Goal: Task Accomplishment & Management: Manage account settings

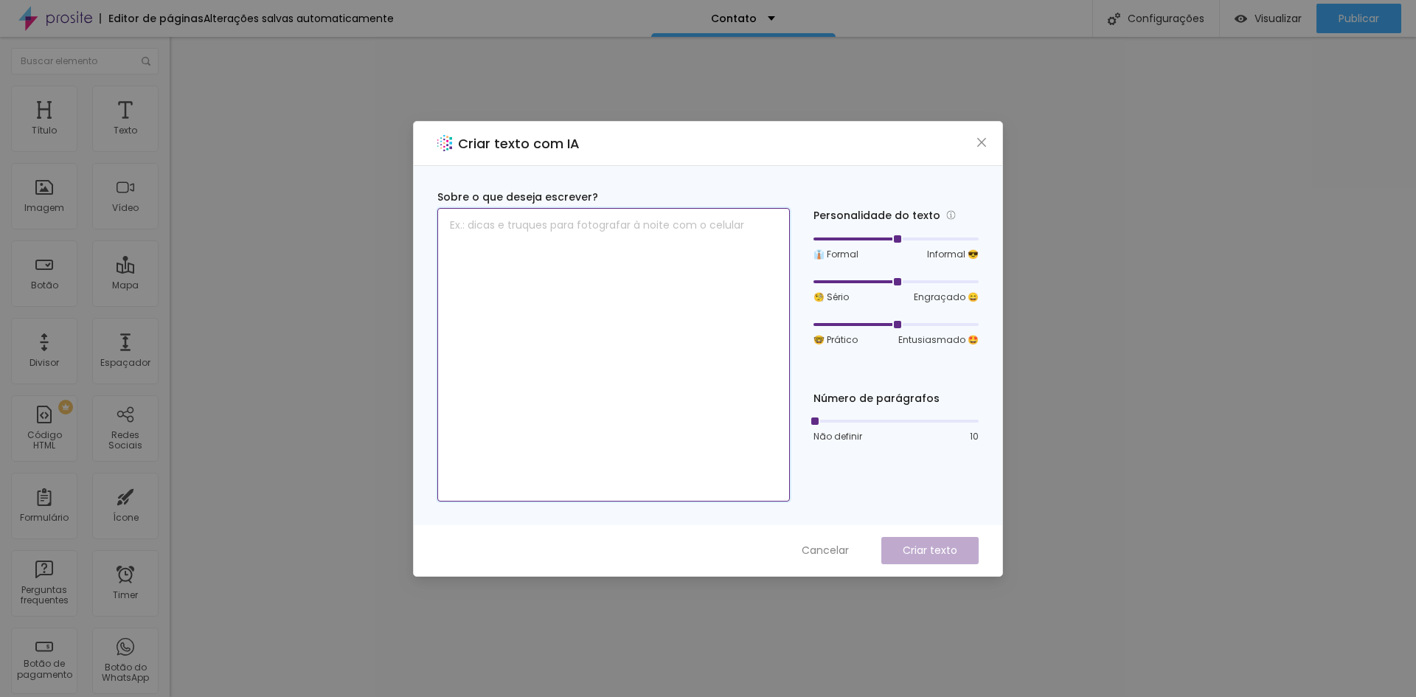
click at [555, 237] on textarea at bounding box center [613, 355] width 353 height 294
type textarea "e"
click at [601, 224] on textarea "se interessou pelos meus desnhos, entre em contato" at bounding box center [613, 355] width 353 height 294
type textarea "se interessou pelos meus desenhos, entre em contato"
click at [932, 546] on p "Criar texto" at bounding box center [930, 550] width 55 height 15
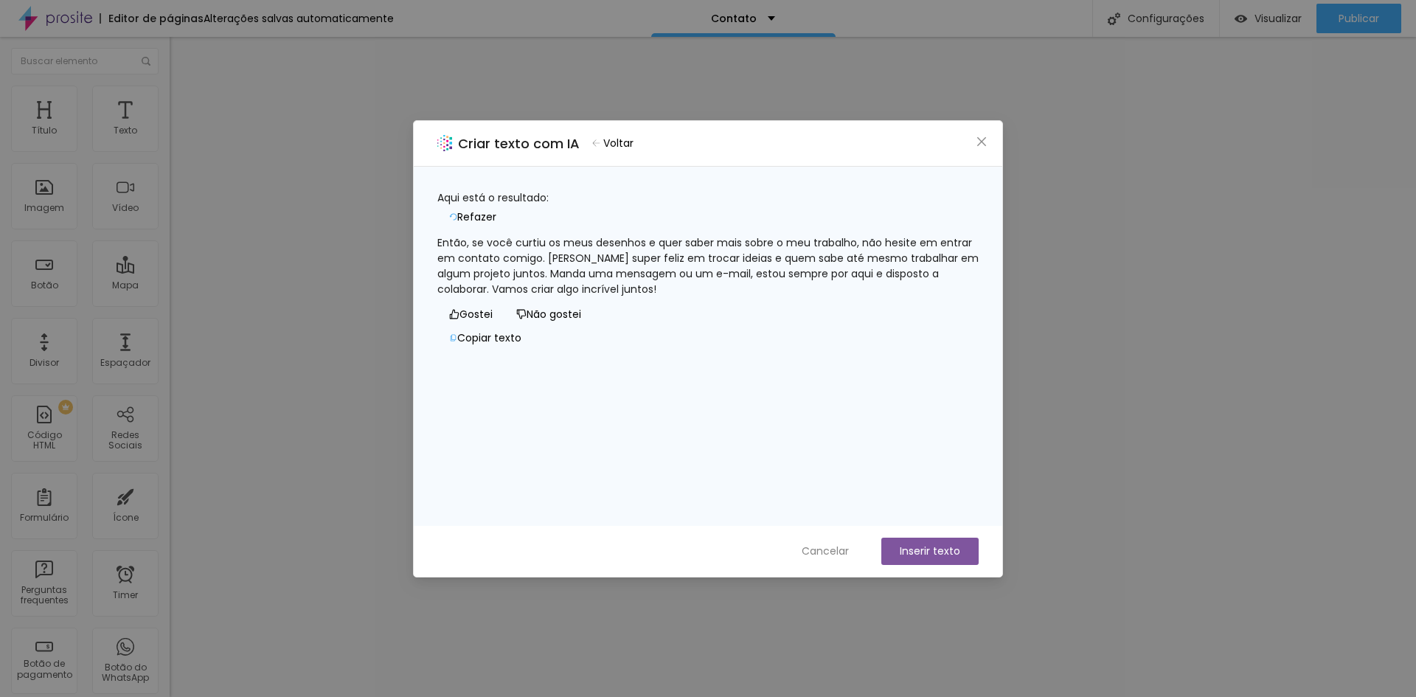
click at [923, 546] on button "Inserir texto" at bounding box center [929, 551] width 97 height 27
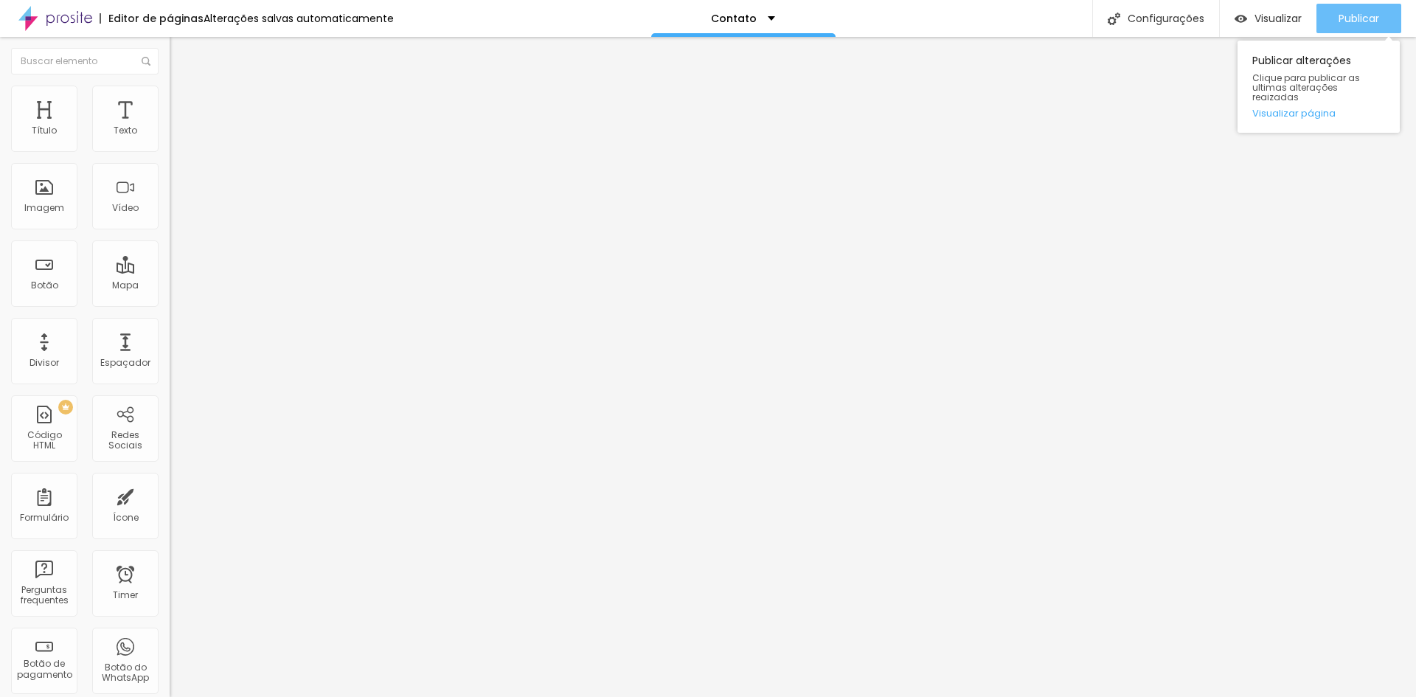
click at [1336, 18] on button "Publicar" at bounding box center [1358, 19] width 85 height 30
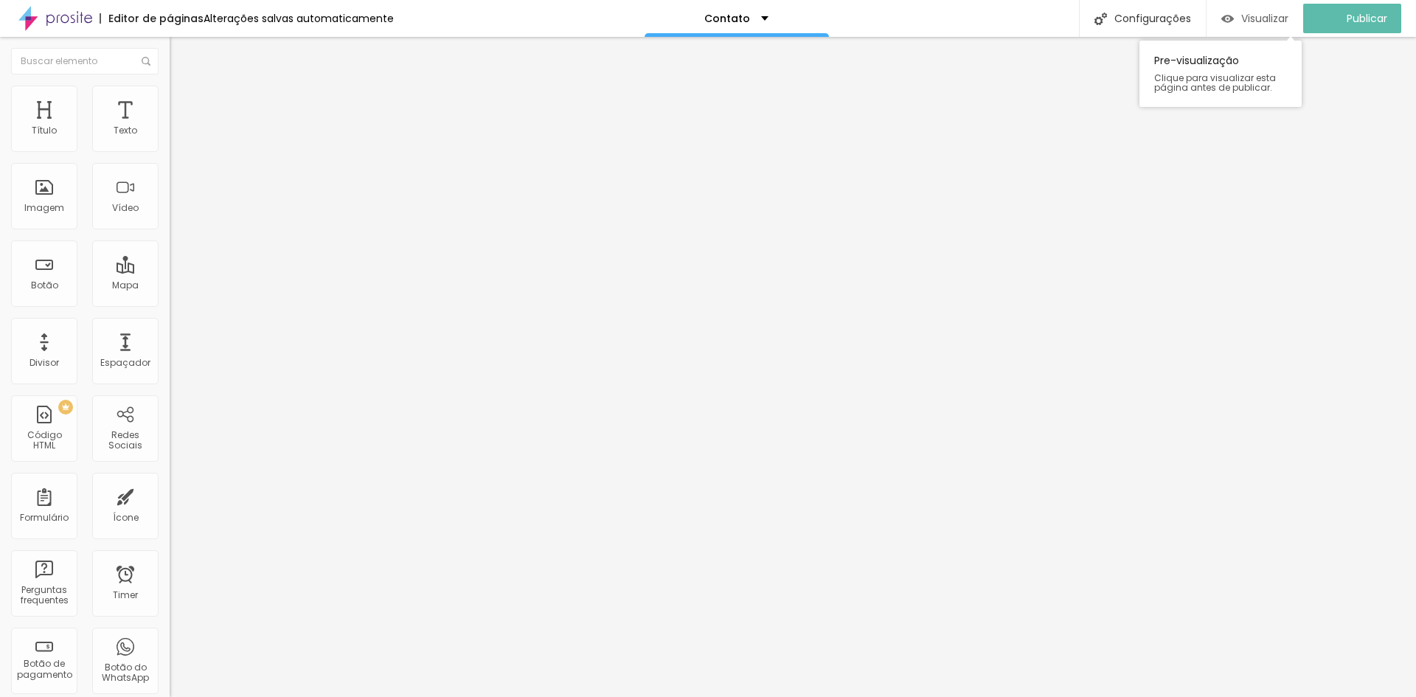
click at [1276, 24] on span "Visualizar" at bounding box center [1264, 19] width 47 height 12
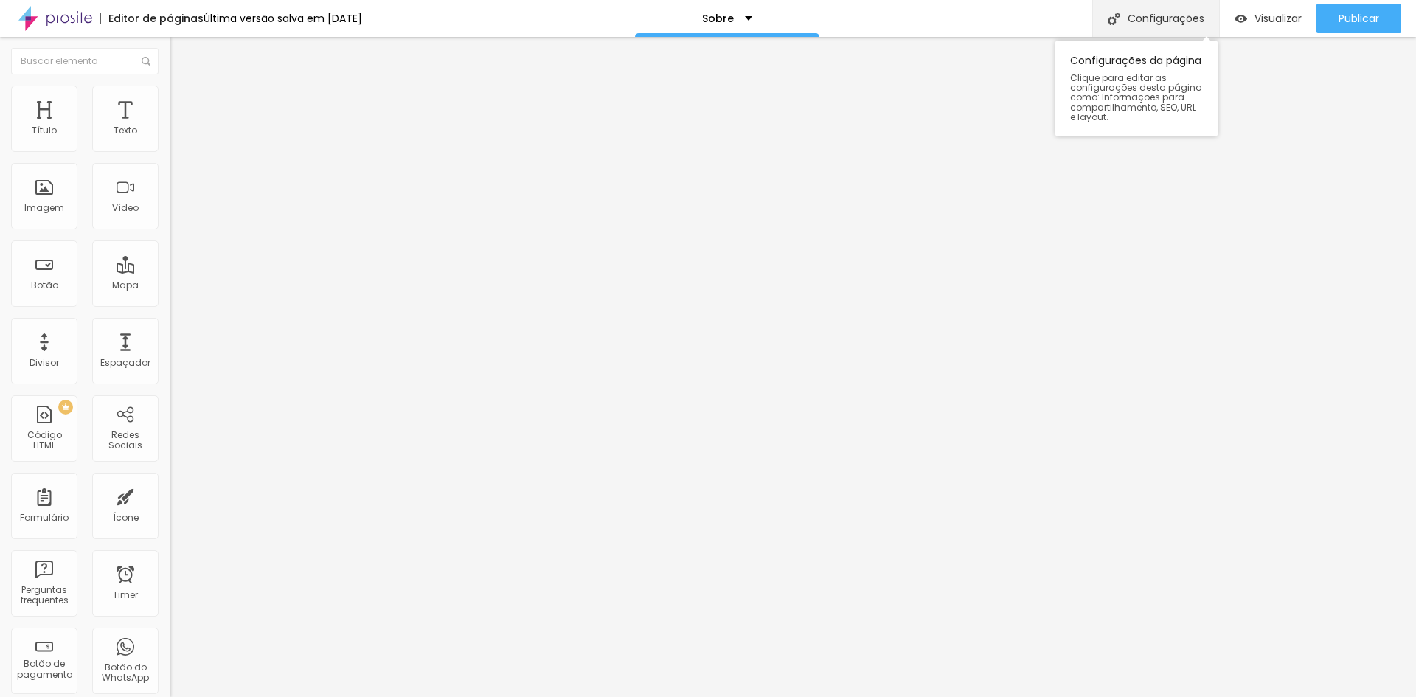
click at [1133, 28] on div "Configurações" at bounding box center [1155, 18] width 127 height 37
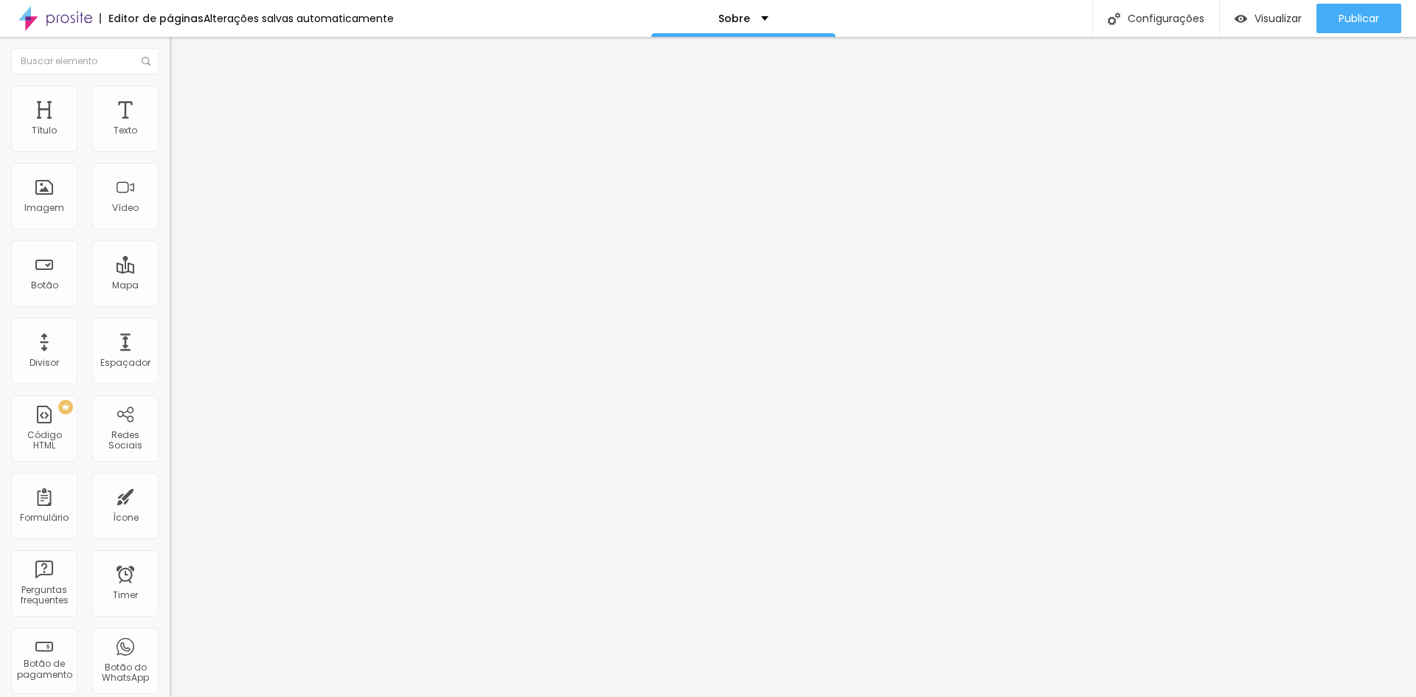
click at [170, 127] on span "Trocar imagem" at bounding box center [210, 120] width 80 height 13
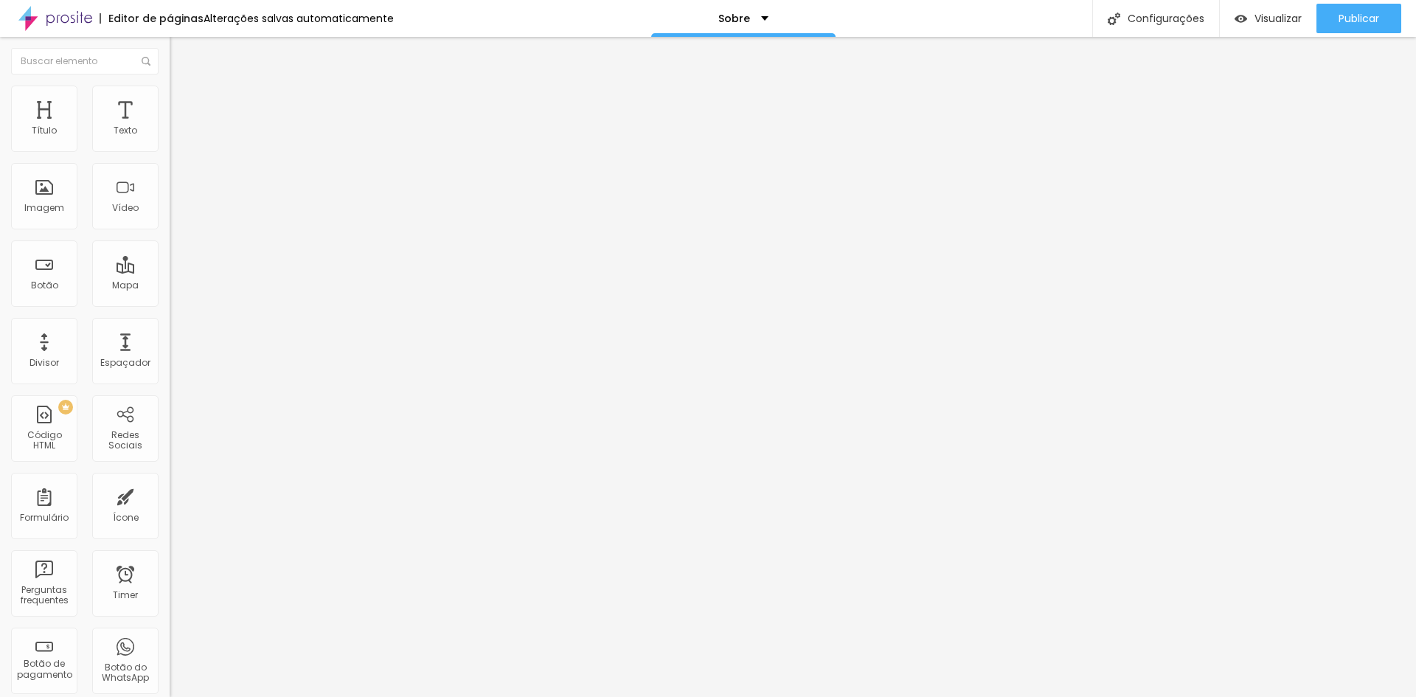
click at [46, 275] on div "Botão" at bounding box center [44, 273] width 66 height 66
click at [45, 271] on div "Botão" at bounding box center [44, 273] width 66 height 66
click at [1350, 20] on span "Publicar" at bounding box center [1359, 19] width 41 height 12
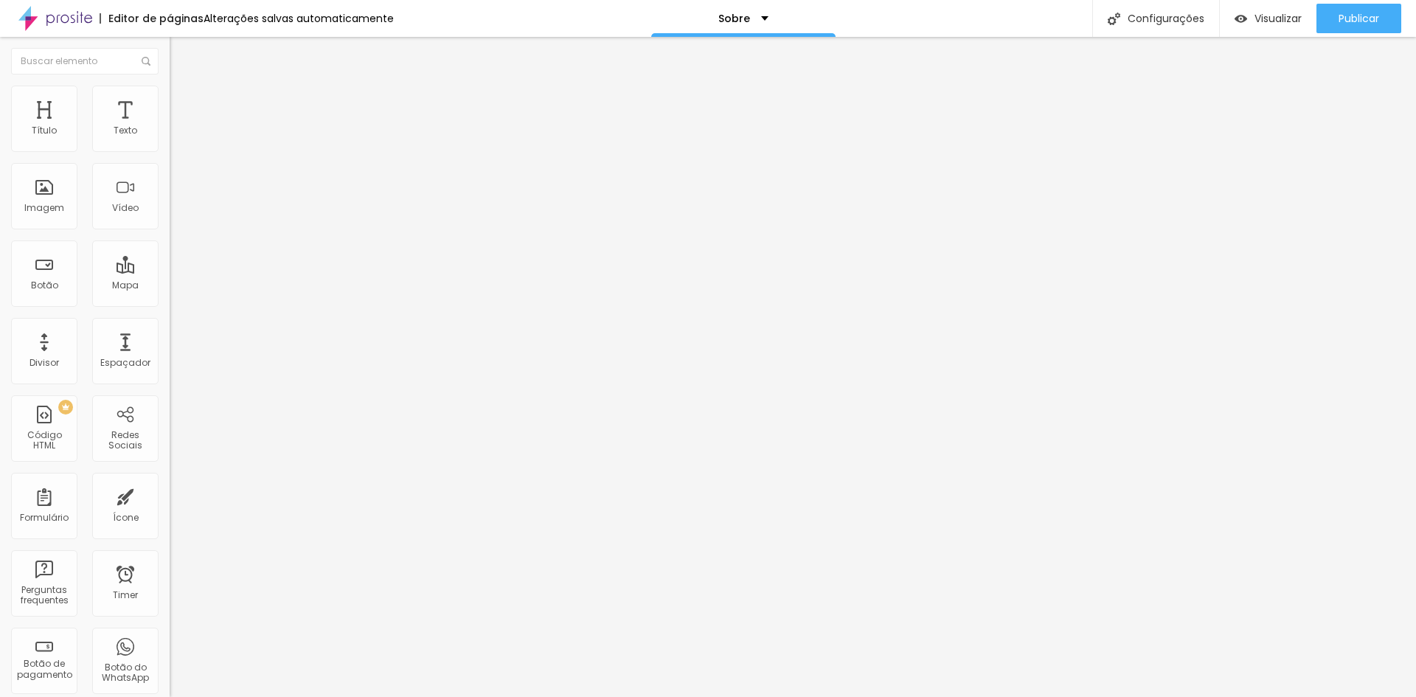
click at [170, 446] on div "Editar Redes Sociais Conteúdo Estilo Avançado Facebook Rede social Facebook End…" at bounding box center [255, 367] width 170 height 660
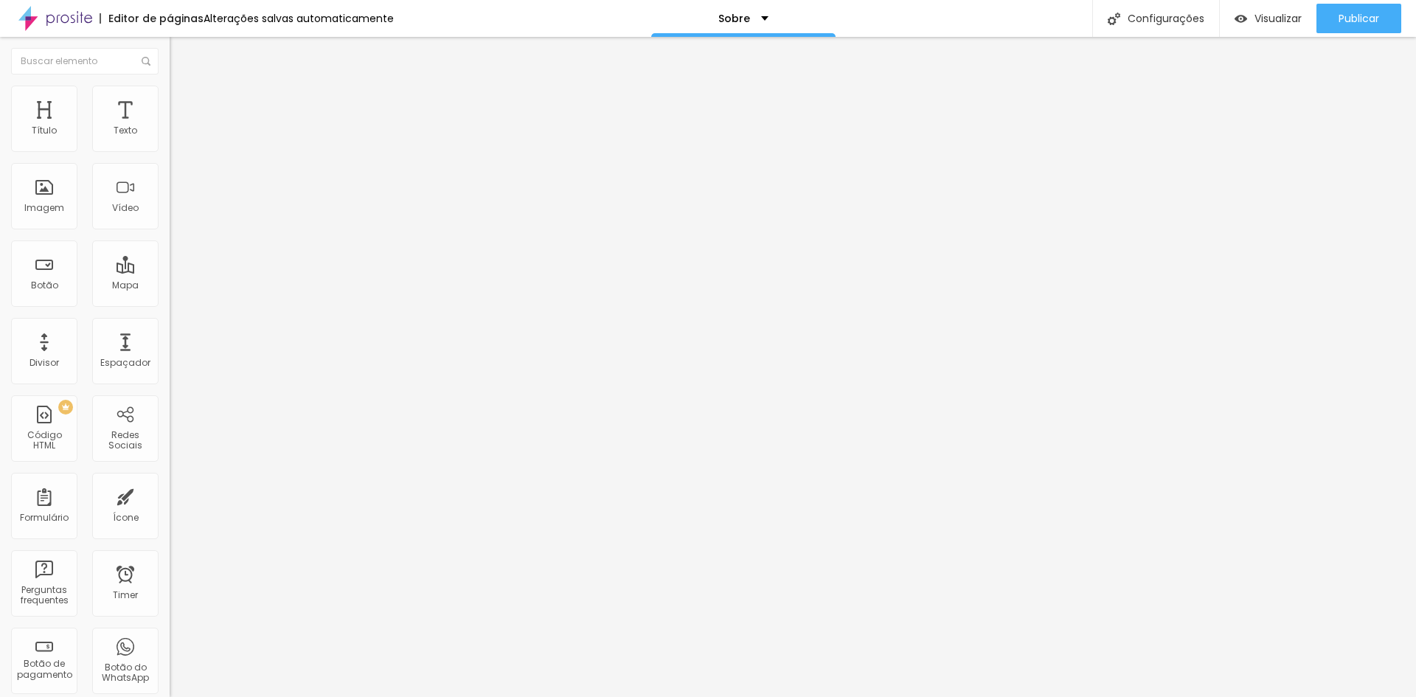
paste input "[DOMAIN_NAME][URL]"
type input "[URL][DOMAIN_NAME]"
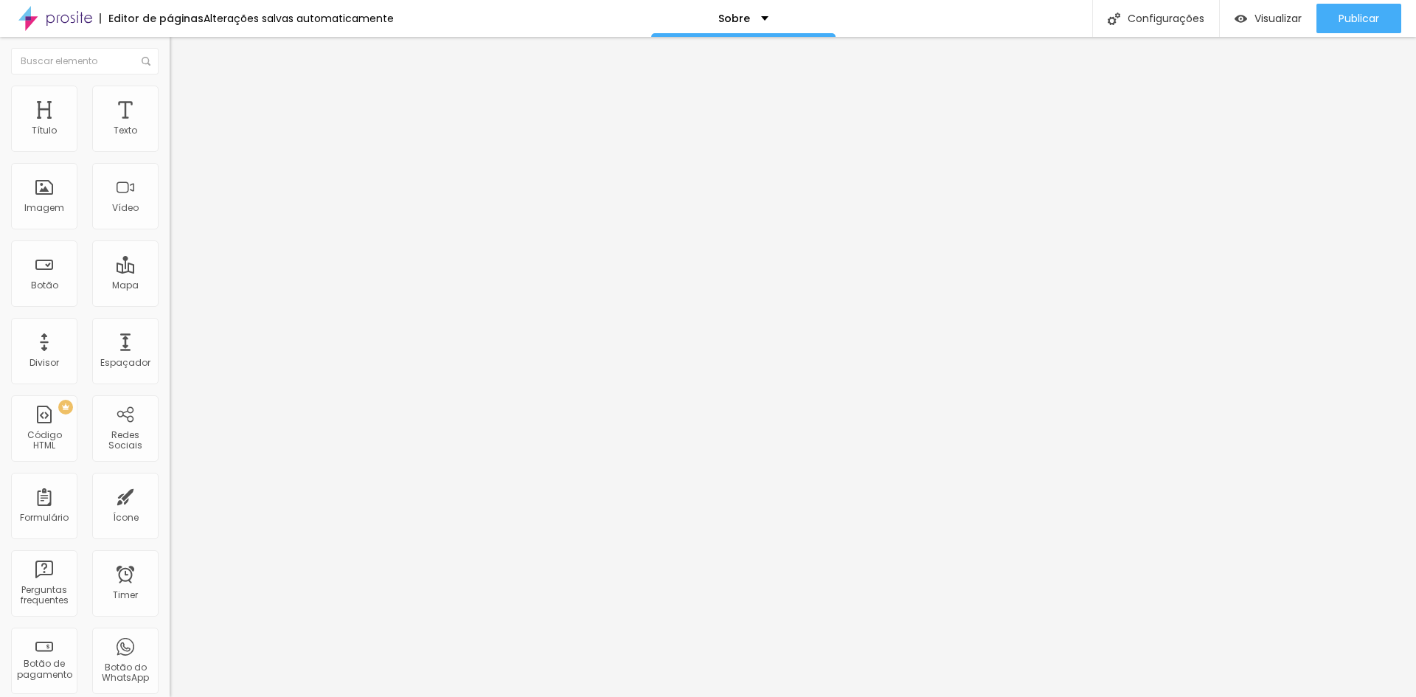
click at [170, 307] on img at bounding box center [175, 312] width 10 height 10
type input "[URL][DOMAIN_NAME]"
click at [1356, 21] on span "Publicar" at bounding box center [1359, 19] width 41 height 12
click at [1282, 18] on span "Visualizar" at bounding box center [1264, 19] width 47 height 12
click at [183, 99] on span "Estilo" at bounding box center [194, 95] width 23 height 13
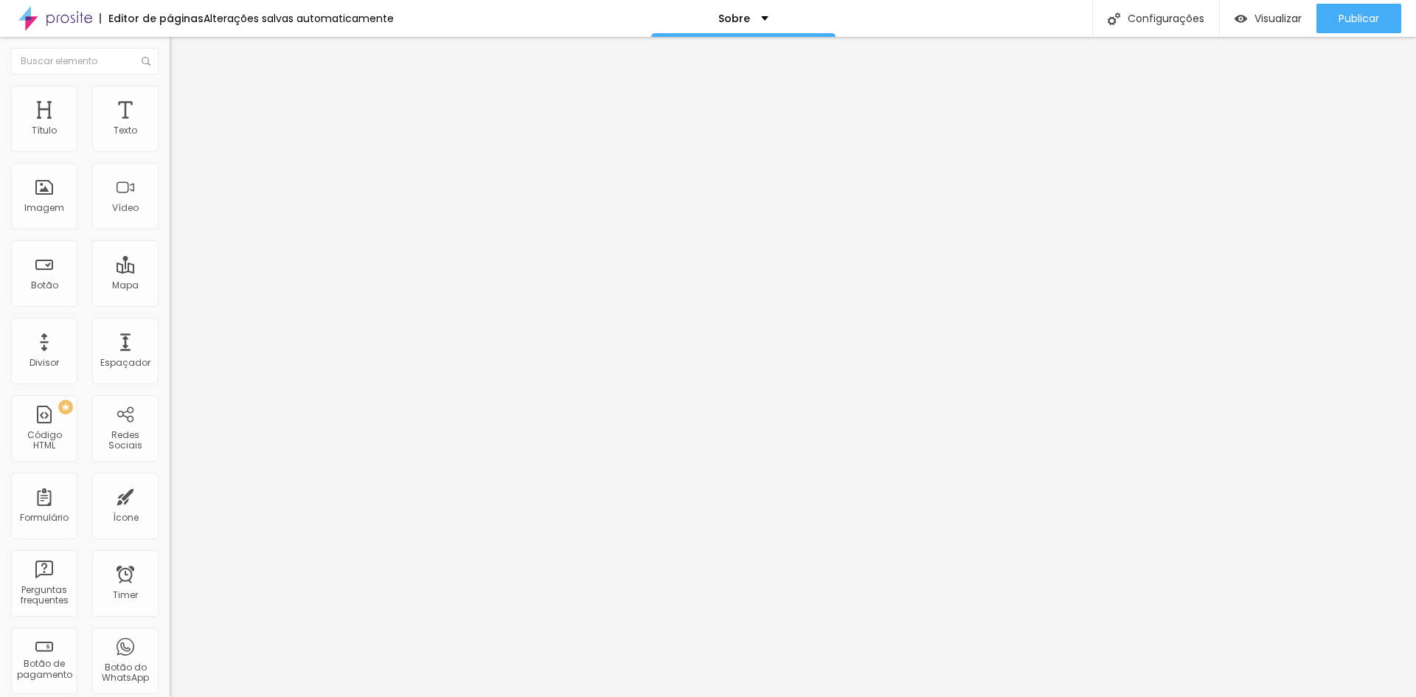
click at [170, 100] on li "Avançado" at bounding box center [255, 107] width 170 height 15
click at [170, 83] on img at bounding box center [176, 77] width 13 height 13
click at [181, 54] on div "Editar Imagem" at bounding box center [230, 54] width 99 height 12
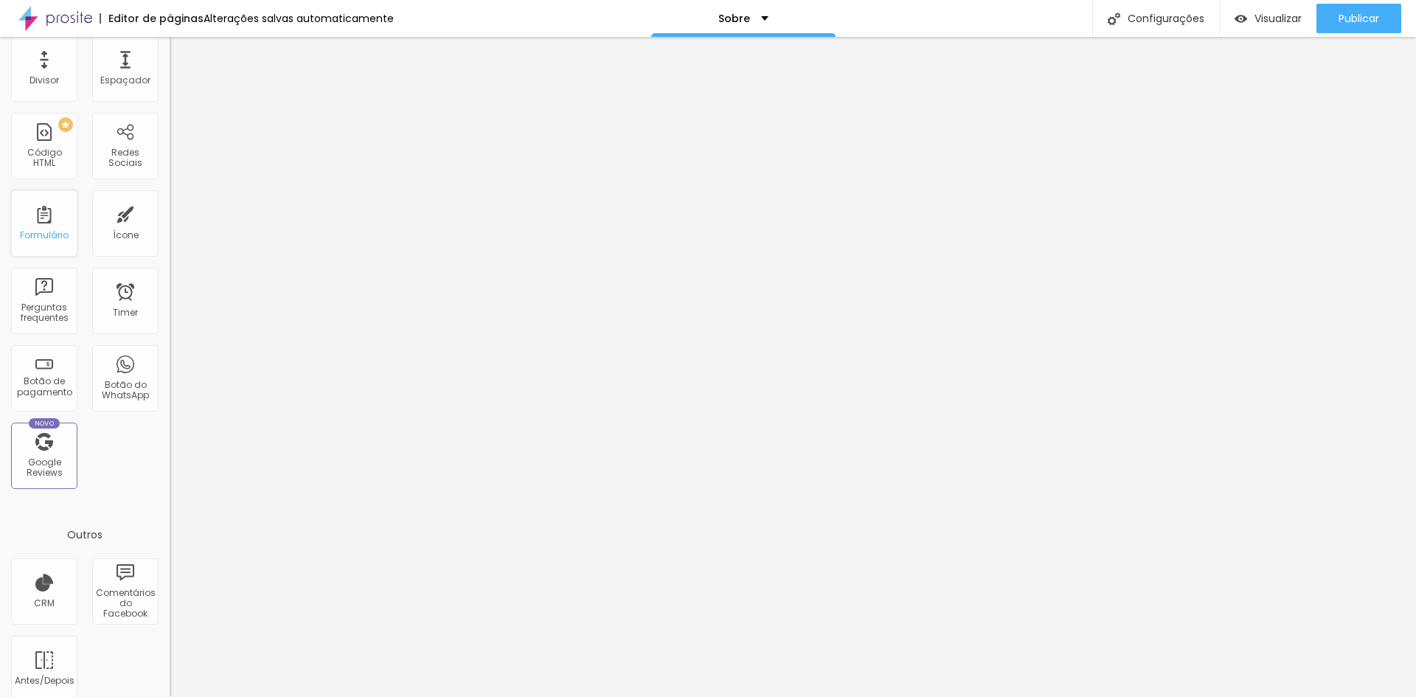
scroll to position [299, 0]
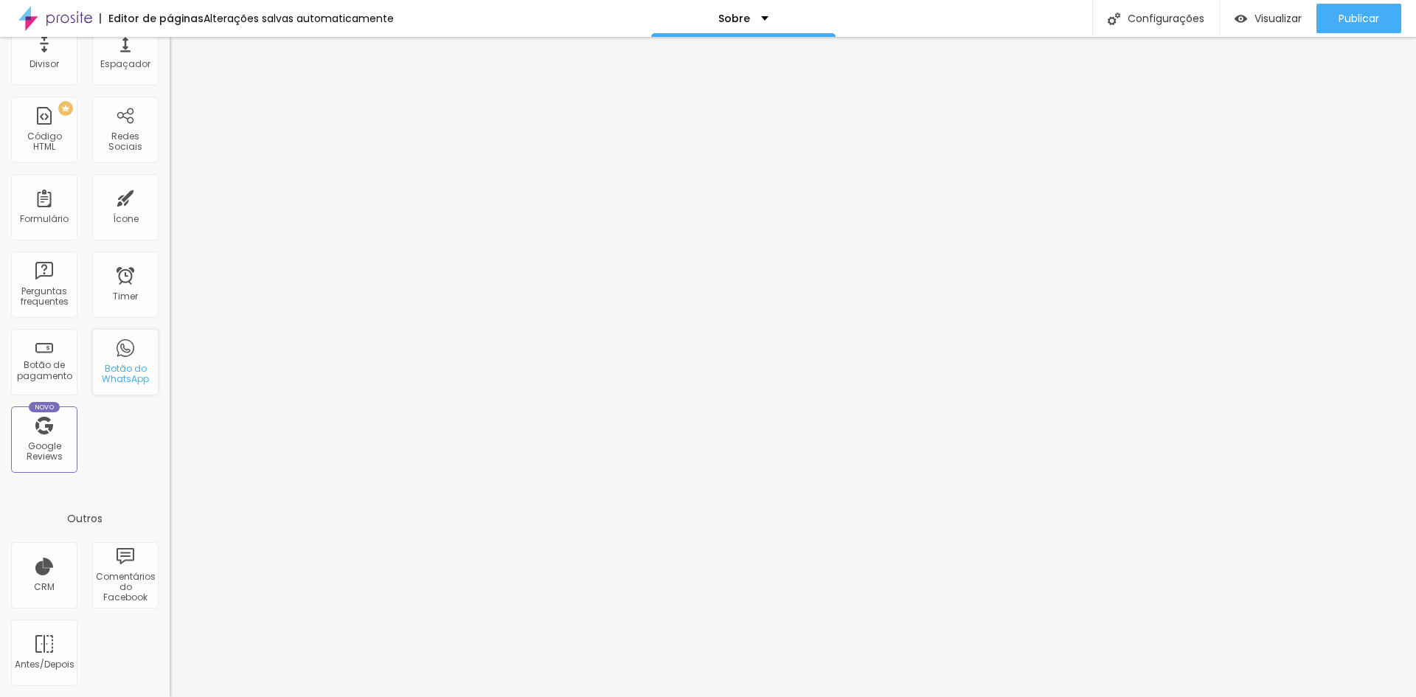
click at [119, 367] on div "Botão do WhatsApp" at bounding box center [125, 374] width 58 height 21
click at [121, 369] on div "Botão do WhatsApp" at bounding box center [125, 374] width 58 height 21
click at [29, 446] on div "Google Reviews" at bounding box center [44, 451] width 58 height 21
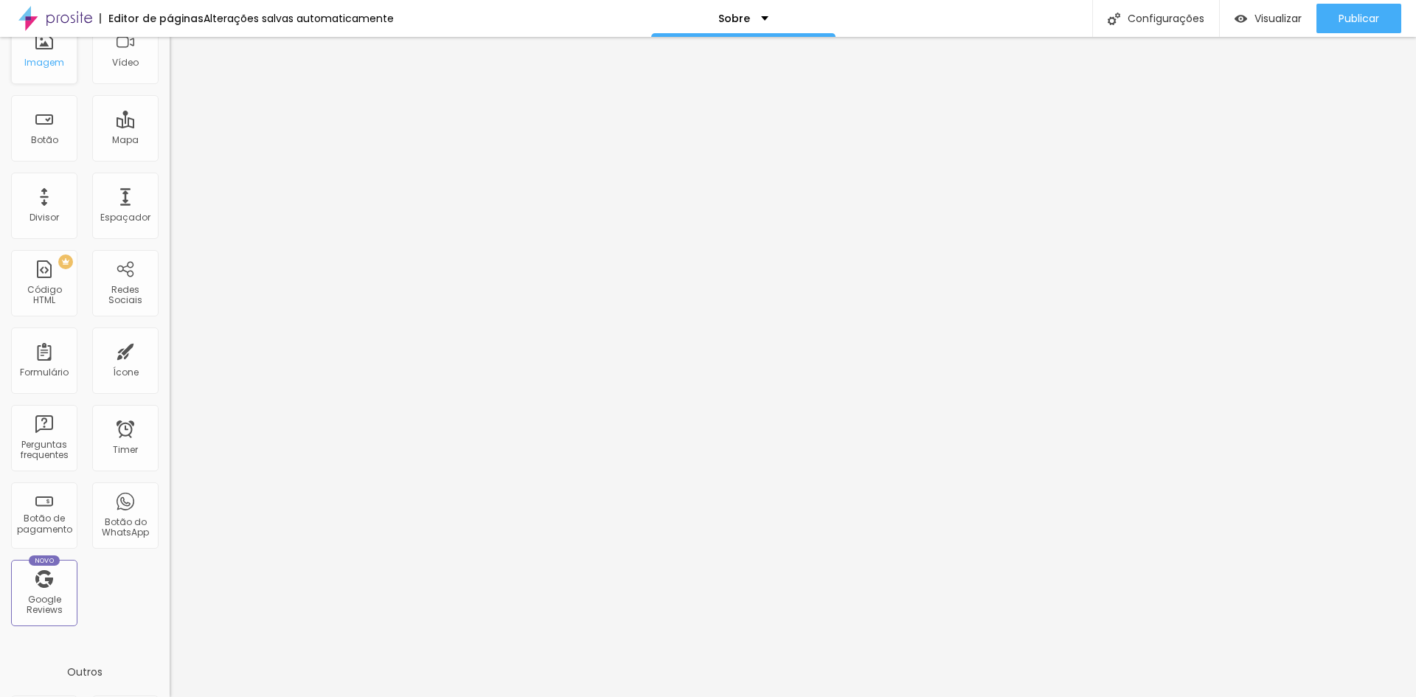
scroll to position [148, 0]
click at [111, 504] on div "Botão do WhatsApp" at bounding box center [125, 513] width 66 height 66
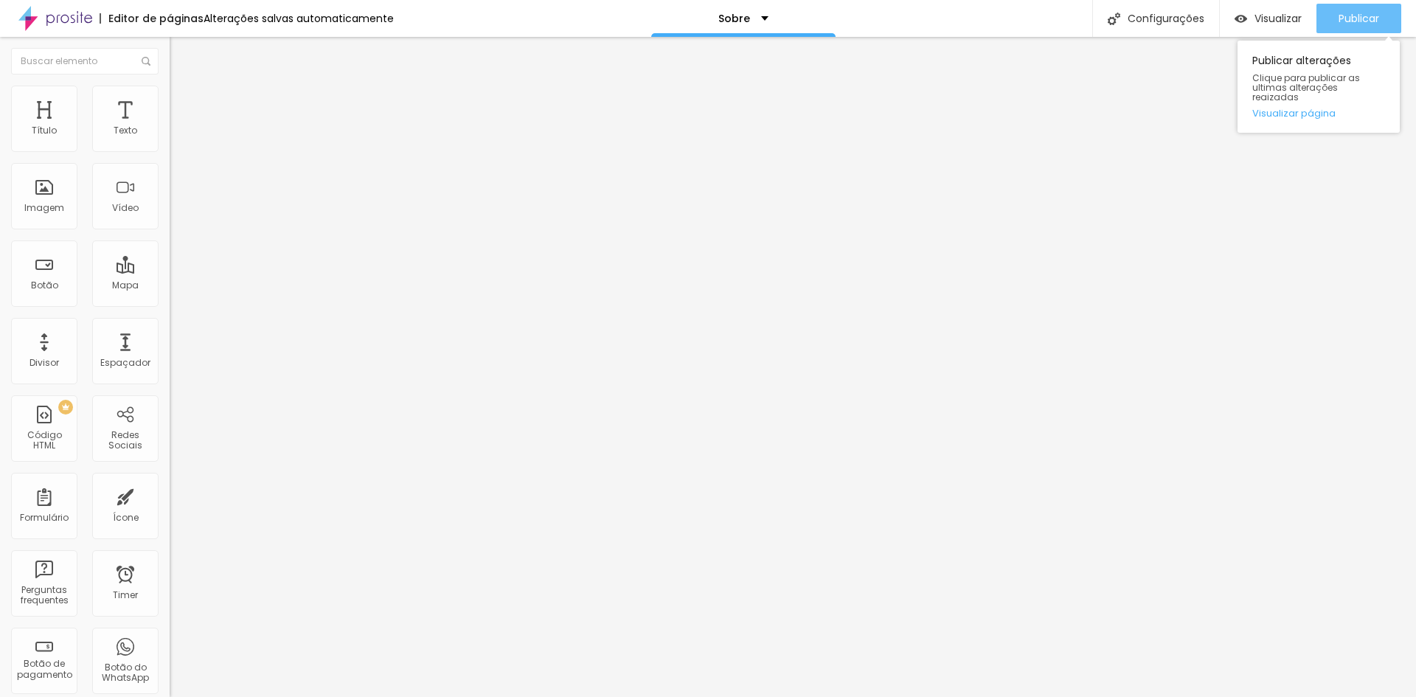
click at [1339, 18] on span "Publicar" at bounding box center [1359, 19] width 41 height 12
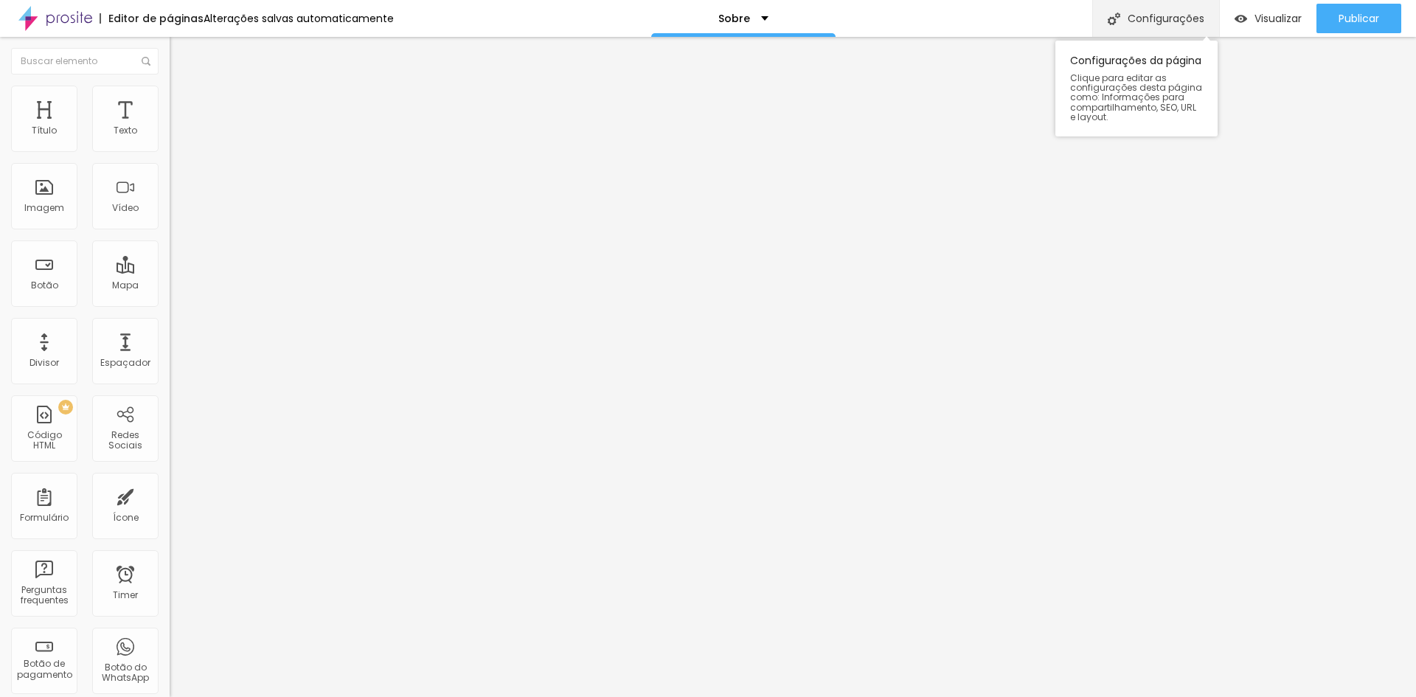
click at [1140, 14] on div "Configurações" at bounding box center [1155, 18] width 127 height 37
click at [988, 696] on div "Configurações da página" at bounding box center [708, 708] width 1416 height 22
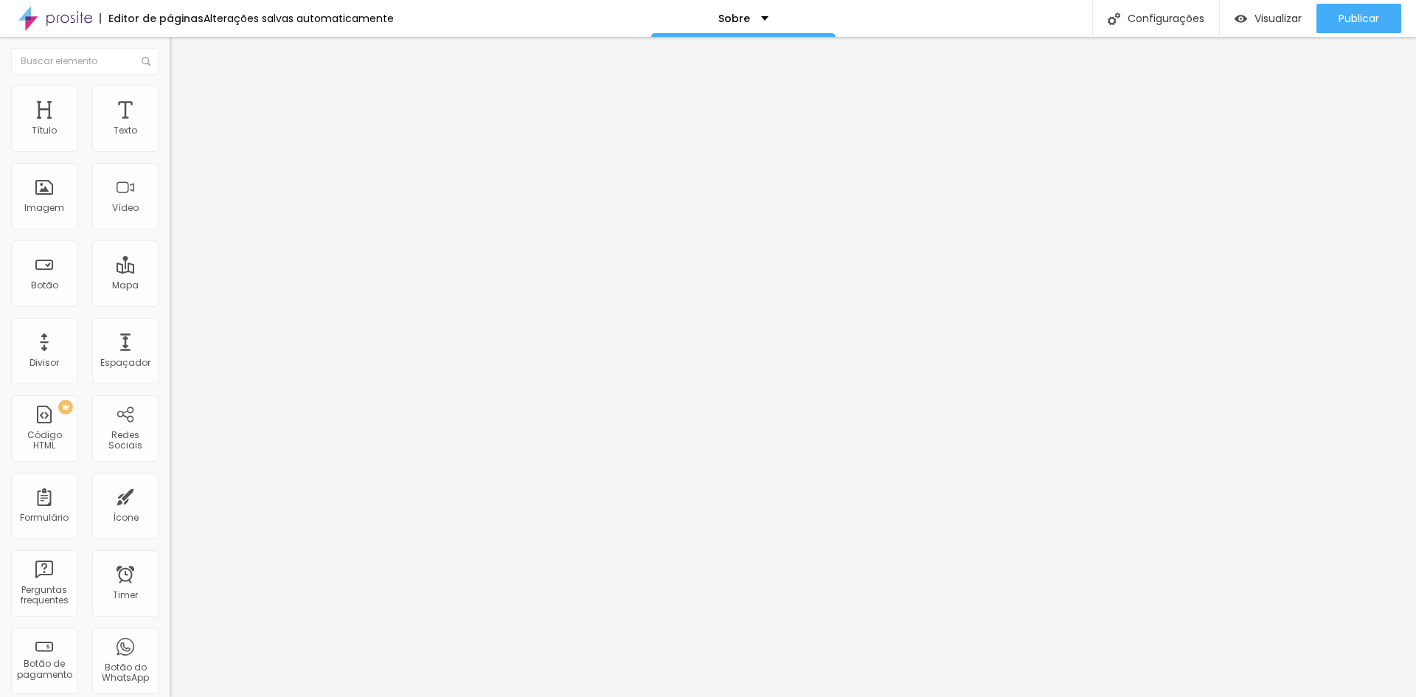
click at [181, 58] on div "Editar Texto" at bounding box center [223, 54] width 84 height 12
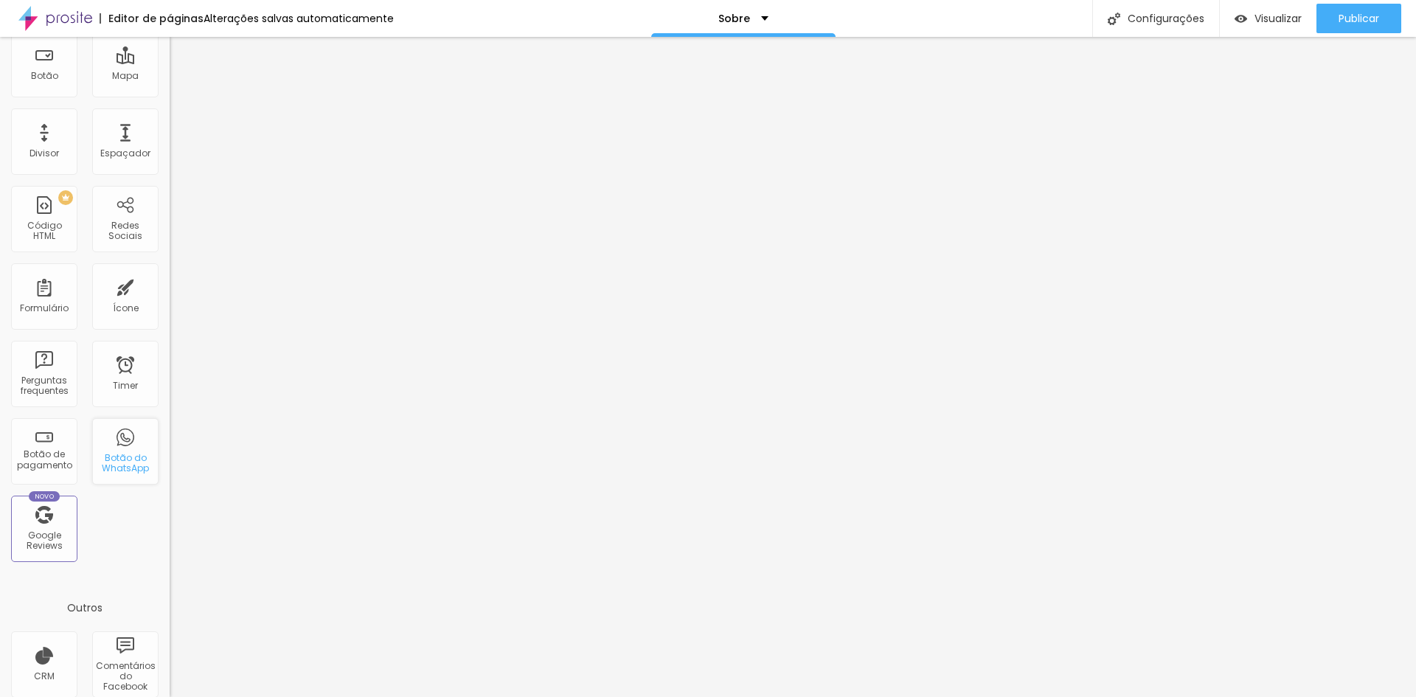
scroll to position [299, 0]
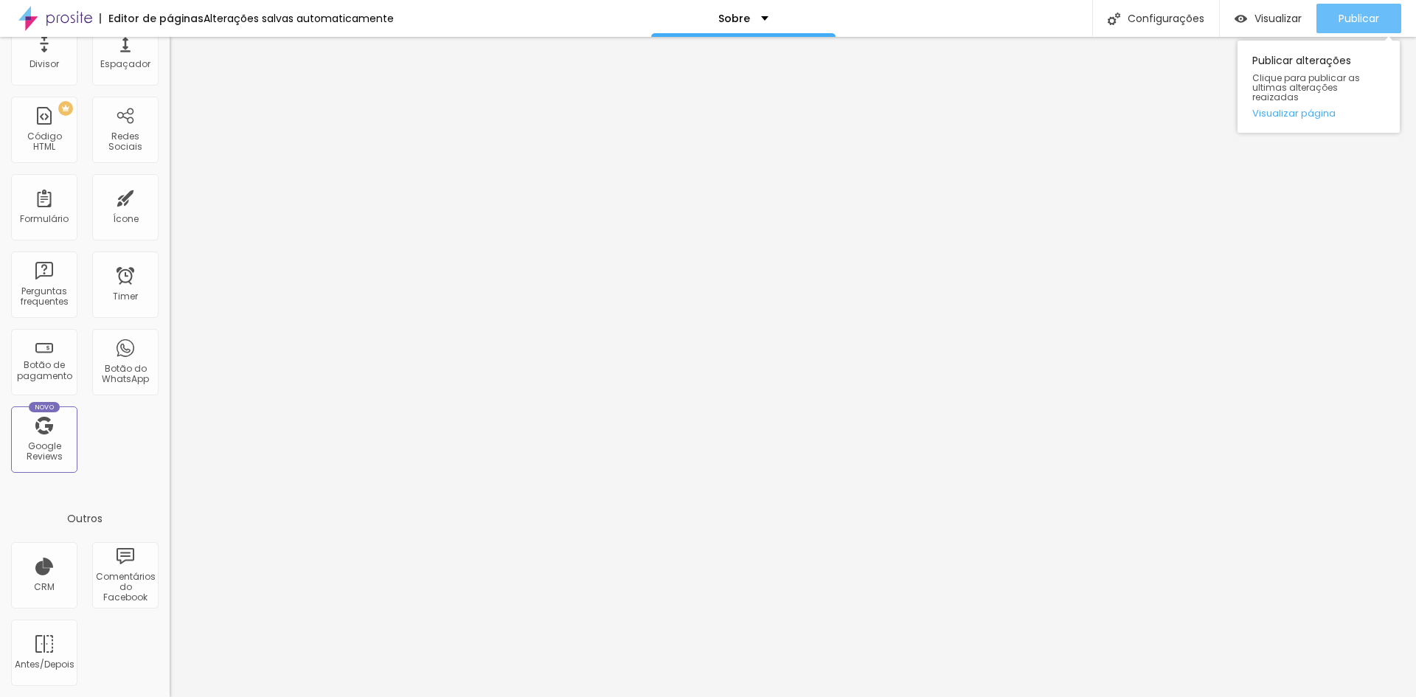
click at [1380, 11] on button "Publicar" at bounding box center [1358, 19] width 85 height 30
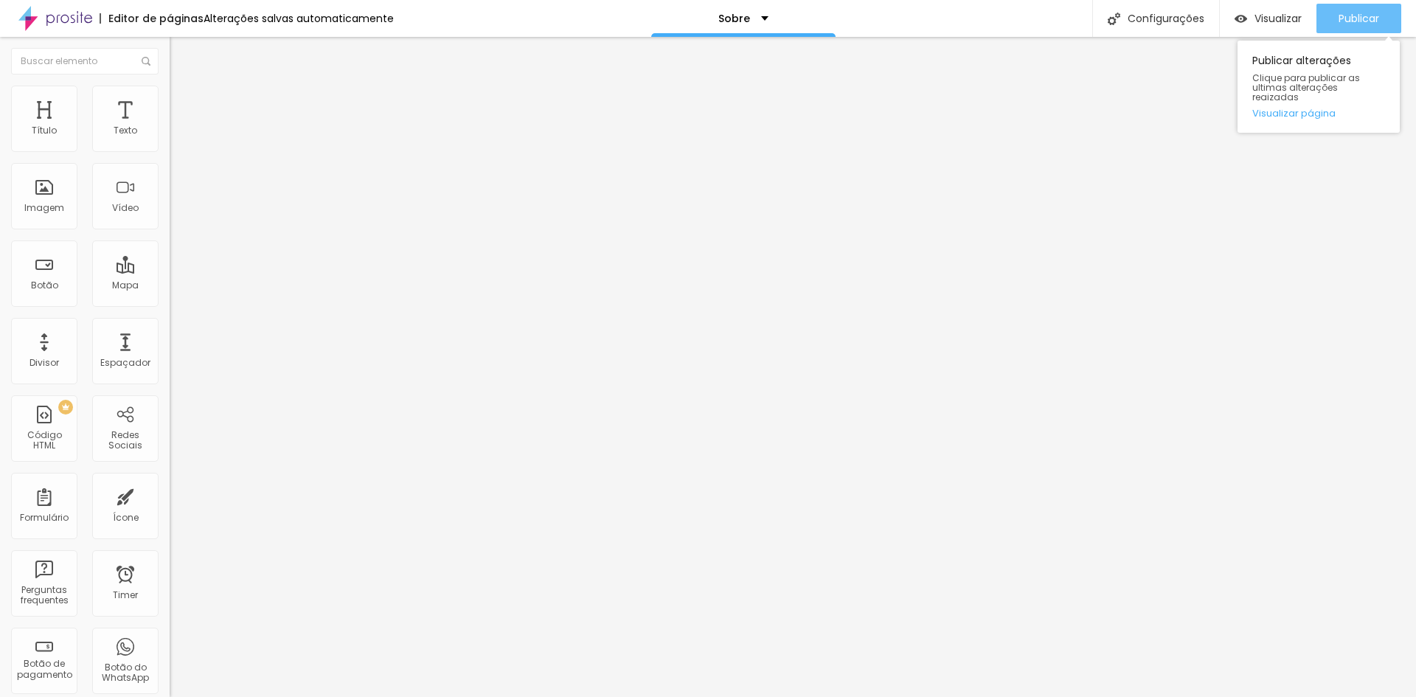
click at [1356, 20] on span "Publicar" at bounding box center [1359, 19] width 41 height 12
